Goal: Information Seeking & Learning: Learn about a topic

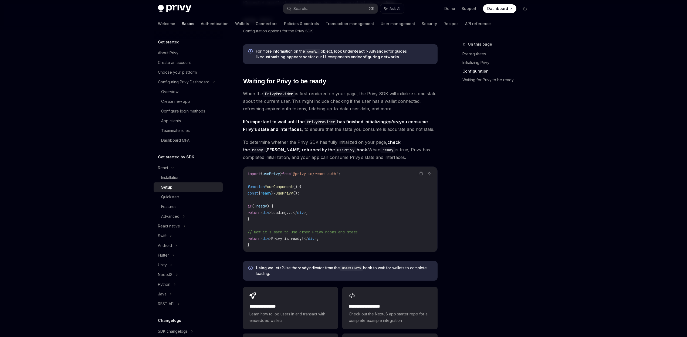
scroll to position [493, 0]
click at [173, 194] on div "Quickstart" at bounding box center [170, 197] width 18 height 6
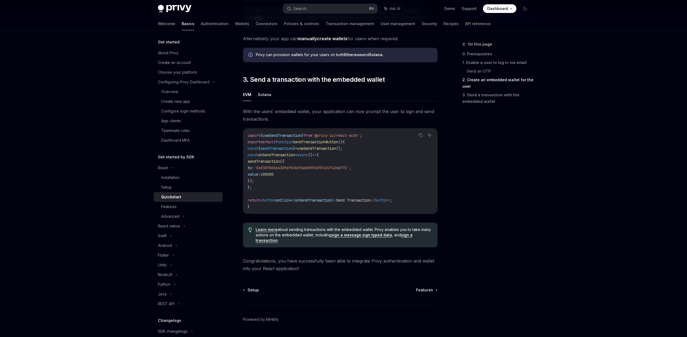
scroll to position [446, 0]
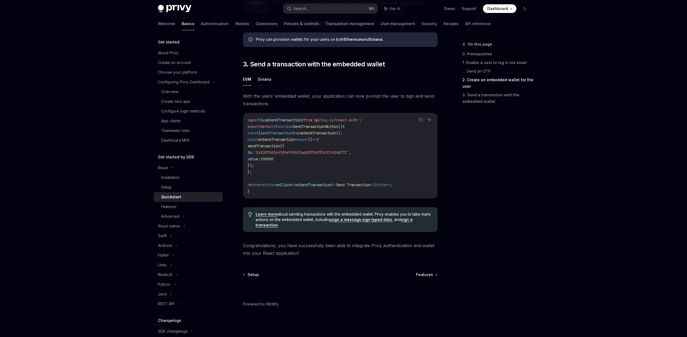
click at [191, 201] on link "Quickstart" at bounding box center [188, 197] width 69 height 10
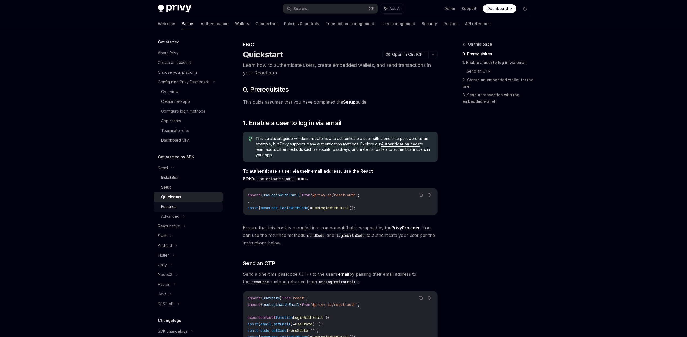
click at [190, 211] on link "Features" at bounding box center [188, 207] width 69 height 10
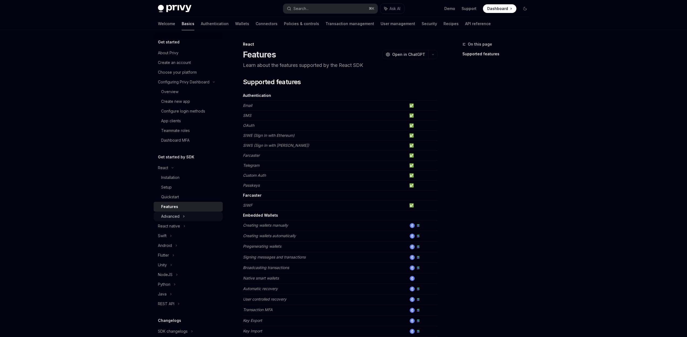
click at [174, 215] on div "Advanced" at bounding box center [170, 216] width 18 height 6
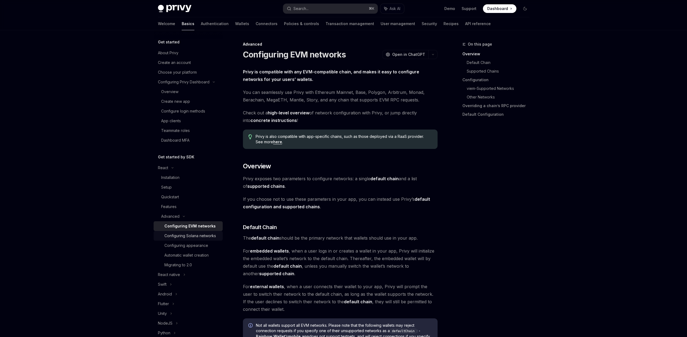
click at [196, 239] on div "Configuring Solana networks" at bounding box center [190, 236] width 52 height 6
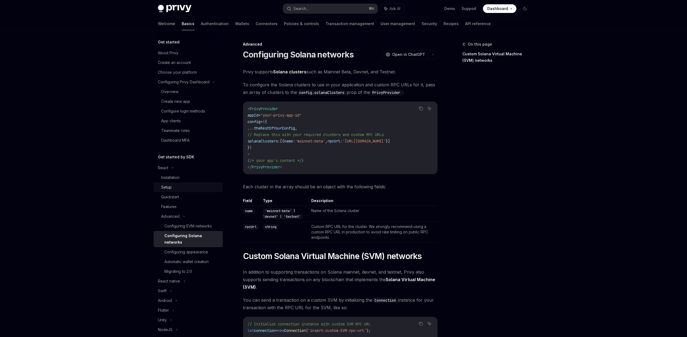
click at [204, 187] on div "Setup" at bounding box center [190, 187] width 58 height 6
type textarea "*"
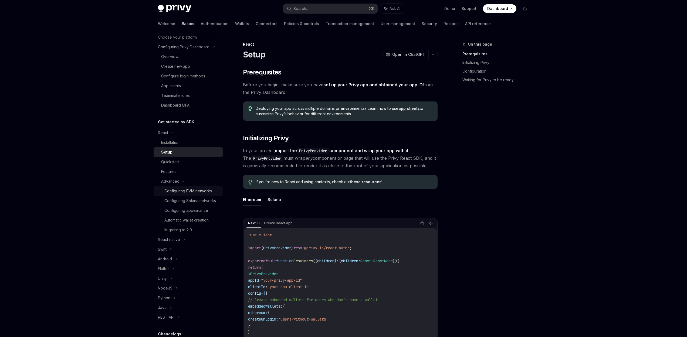
scroll to position [35, 0]
